Goal: Task Accomplishment & Management: Complete application form

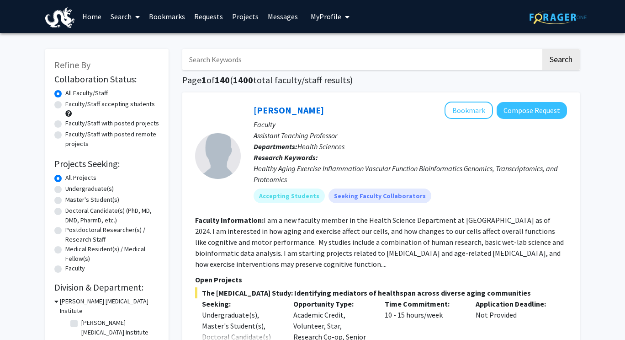
click at [294, 66] on input "Search Keywords" at bounding box center [361, 59] width 359 height 21
click at [85, 191] on label "Undergraduate(s)" at bounding box center [89, 189] width 48 height 10
click at [71, 190] on input "Undergraduate(s)" at bounding box center [68, 187] width 6 height 6
radio input "true"
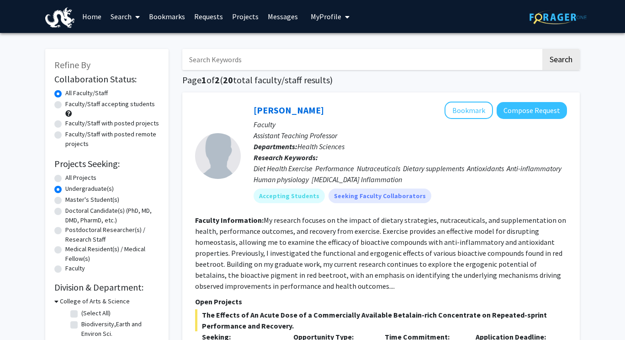
click at [228, 58] on input "Search Keywords" at bounding box center [361, 59] width 359 height 21
type input "vip"
click at [542, 49] on button "Search" at bounding box center [560, 59] width 37 height 21
radio input "true"
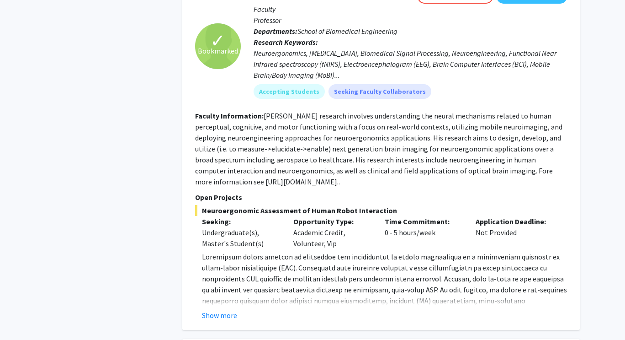
scroll to position [839, 0]
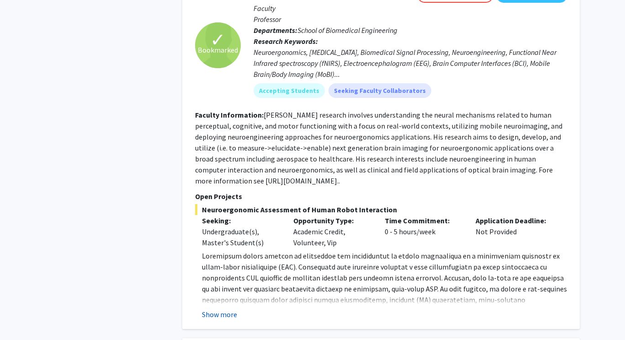
click at [221, 308] on button "Show more" at bounding box center [219, 313] width 35 height 11
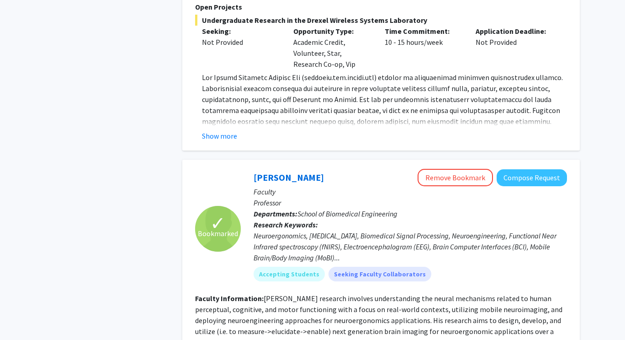
scroll to position [654, 0]
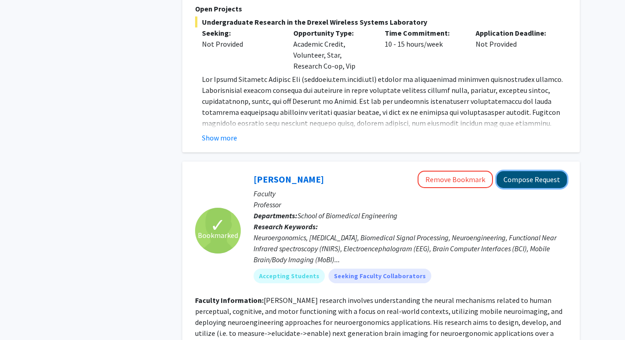
click at [521, 171] on button "Compose Request" at bounding box center [532, 179] width 70 height 17
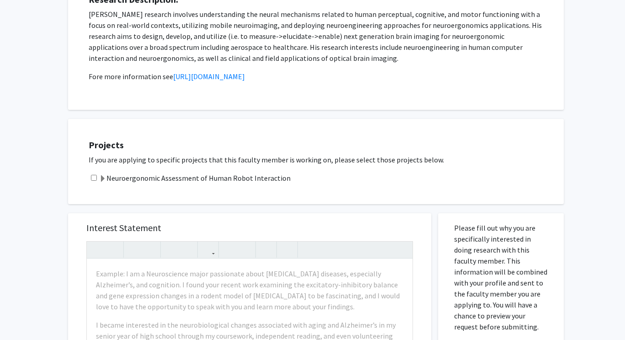
scroll to position [180, 0]
click at [93, 177] on input "checkbox" at bounding box center [94, 177] width 6 height 6
checkbox input "true"
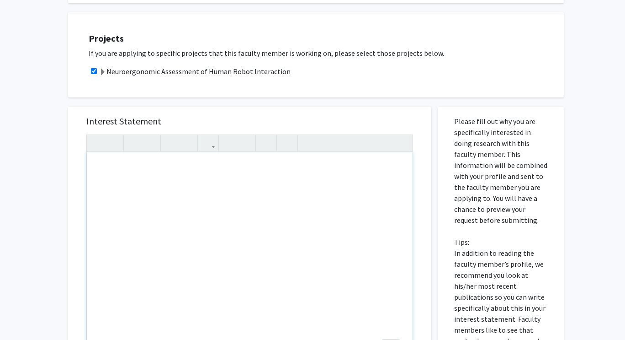
scroll to position [288, 0]
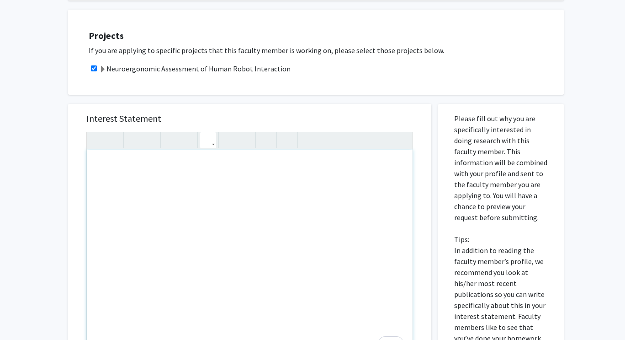
click at [211, 143] on icon "button" at bounding box center [208, 140] width 8 height 15
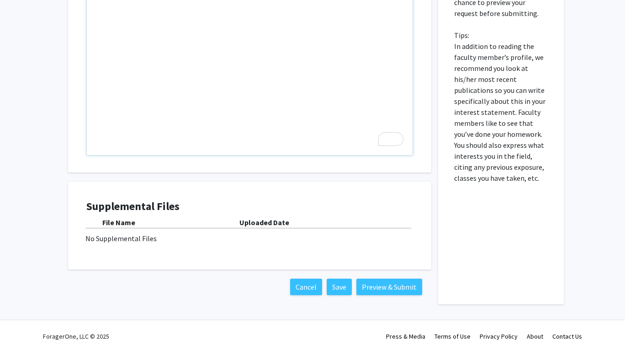
scroll to position [504, 0]
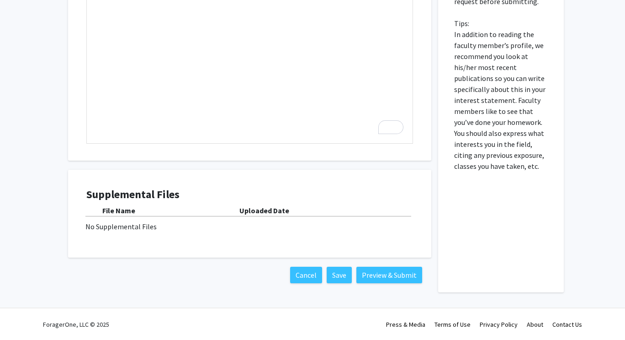
click at [265, 211] on b "Uploaded Date" at bounding box center [264, 210] width 50 height 9
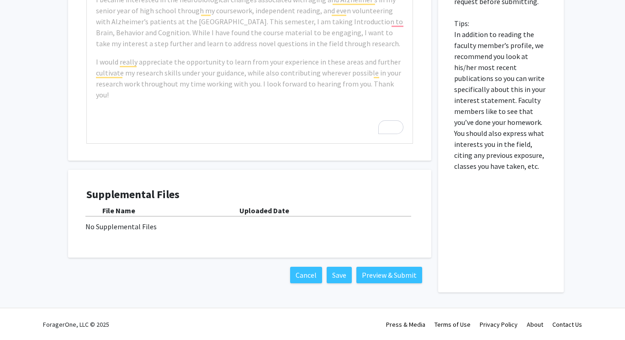
click at [116, 220] on div "File Name Uploaded Date No Supplemental Files" at bounding box center [249, 218] width 327 height 27
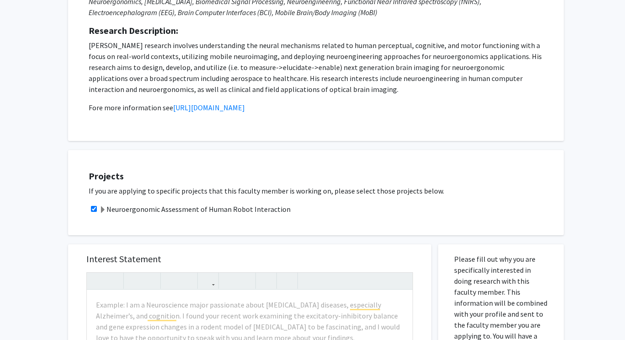
scroll to position [0, 0]
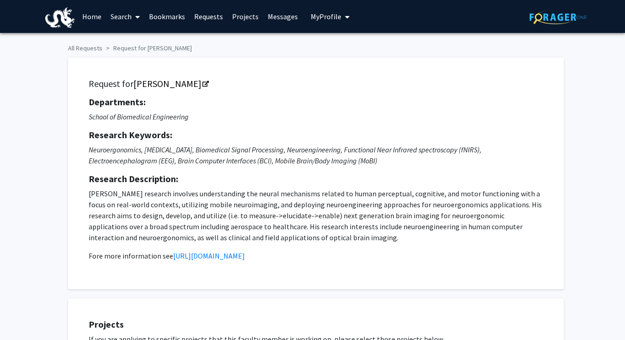
click at [335, 20] on span "My Profile" at bounding box center [326, 16] width 31 height 9
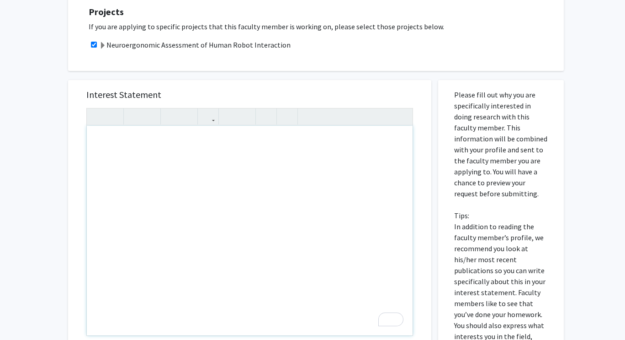
scroll to position [313, 0]
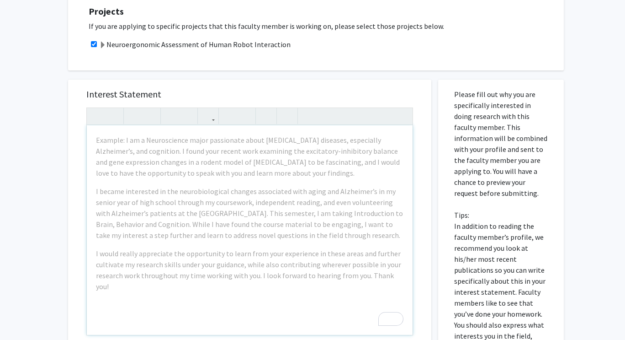
click at [427, 86] on div "Interest Statement Example: I am a Neuroscience major passionate about [MEDICAL…" at bounding box center [249, 216] width 363 height 272
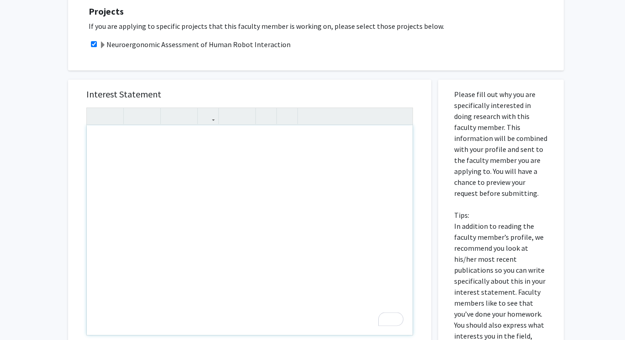
click at [215, 156] on div "To enrich screen reader interactions, please activate Accessibility in Grammarl…" at bounding box center [250, 229] width 326 height 209
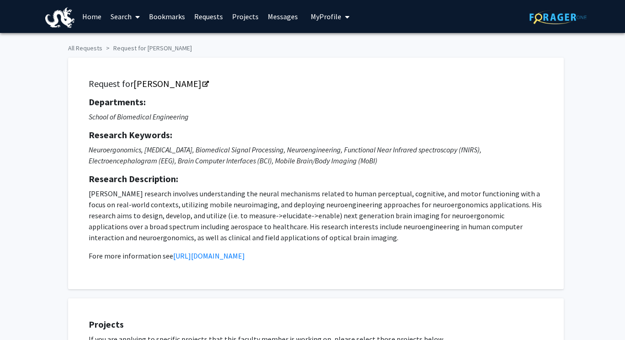
scroll to position [0, 0]
